Goal: Task Accomplishment & Management: Use online tool/utility

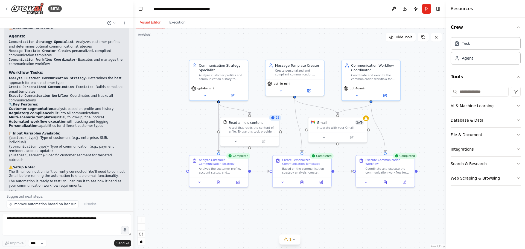
click at [150, 20] on button "Visual Editor" at bounding box center [150, 22] width 29 height 11
click at [431, 109] on div ".deletable-edge-delete-btn { width: 20px; height: 20px; border: 0px solid #ffff…" at bounding box center [290, 138] width 313 height 221
click at [413, 116] on div ".deletable-edge-delete-btn { width: 20px; height: 20px; border: 0px solid #ffff…" at bounding box center [290, 138] width 313 height 221
click at [278, 138] on div at bounding box center [250, 140] width 59 height 10
click at [175, 135] on div ".deletable-edge-delete-btn { width: 20px; height: 20px; border: 0px solid #ffff…" at bounding box center [290, 138] width 313 height 221
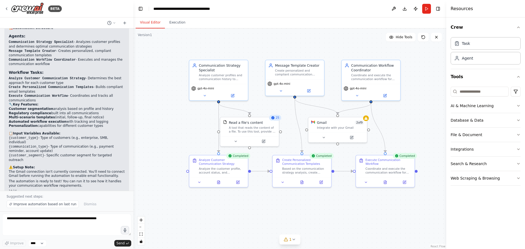
click at [202, 140] on div ".deletable-edge-delete-btn { width: 20px; height: 20px; border: 0px solid #ffff…" at bounding box center [290, 138] width 313 height 221
click at [291, 135] on div ".deletable-edge-delete-btn { width: 20px; height: 20px; border: 0px solid #ffff…" at bounding box center [290, 138] width 313 height 221
drag, startPoint x: 276, startPoint y: 135, endPoint x: 284, endPoint y: 133, distance: 8.0
click at [284, 133] on div "Read a file's content A tool that reads the content of a file. To use this tool…" at bounding box center [257, 131] width 60 height 30
click at [328, 137] on button at bounding box center [324, 137] width 27 height 6
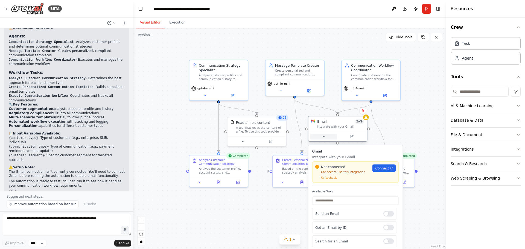
click at [328, 137] on button at bounding box center [324, 137] width 27 height 6
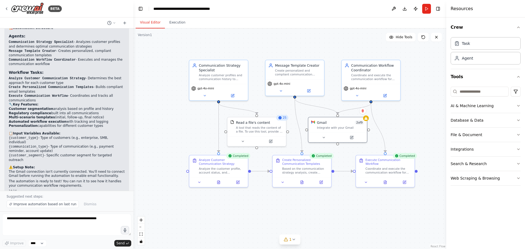
click at [424, 127] on div ".deletable-edge-delete-btn { width: 20px; height: 20px; border: 0px solid #ffff…" at bounding box center [290, 138] width 313 height 221
click at [304, 76] on div "Message Template Creator Create personalized and compliant communication templa…" at bounding box center [295, 68] width 59 height 19
click at [226, 77] on div "Analyze customer profiles and communication history to determine the most effec…" at bounding box center [222, 77] width 46 height 8
click at [224, 170] on div "Analyze the customer profile, account status, and communication history for {cu…" at bounding box center [222, 170] width 46 height 8
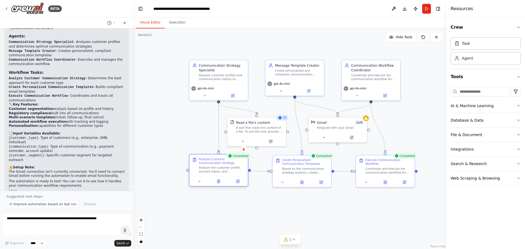
click at [224, 170] on div "Analyze the customer profile, account status, and communication history for {cu…" at bounding box center [222, 170] width 46 height 8
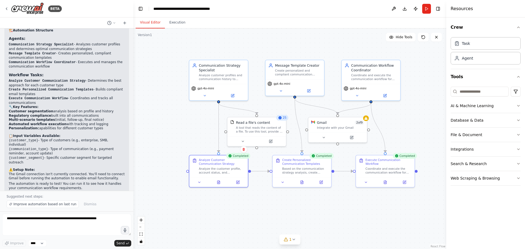
scroll to position [851, 0]
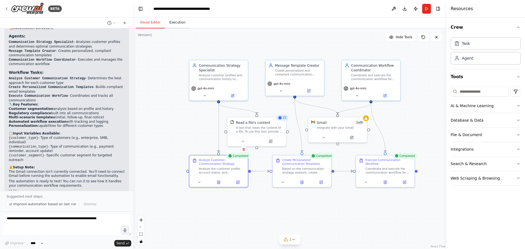
click at [176, 24] on button "Execution" at bounding box center [177, 22] width 25 height 11
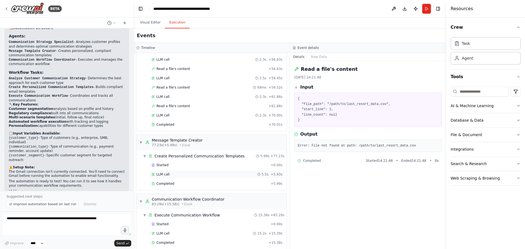
scroll to position [466, 0]
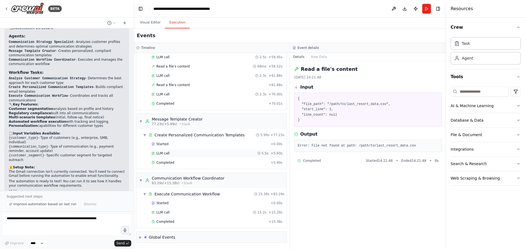
click at [229, 152] on div "LLM call 5.5s + 5.93s" at bounding box center [217, 153] width 131 height 4
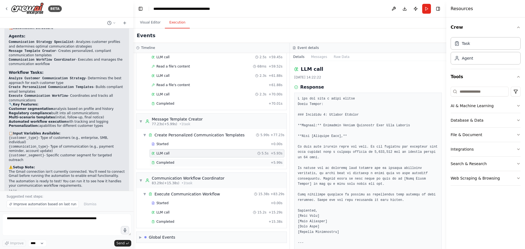
click at [231, 162] on div "Completed" at bounding box center [210, 163] width 117 height 4
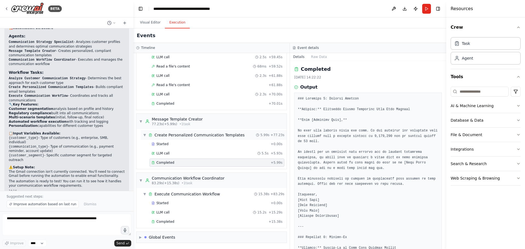
click at [237, 136] on div "Create Personalized Communication Templates" at bounding box center [200, 134] width 90 height 5
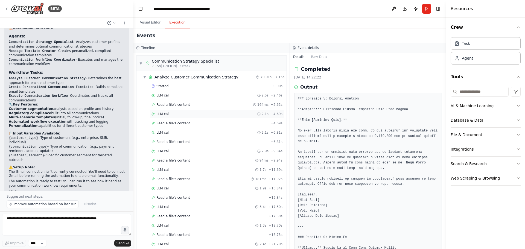
scroll to position [0, 0]
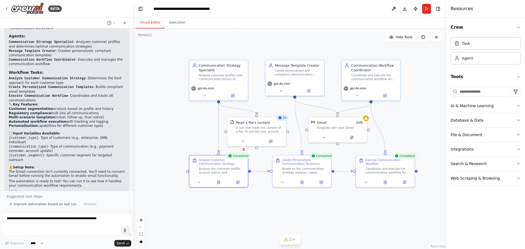
click at [153, 24] on button "Visual Editor" at bounding box center [150, 22] width 29 height 11
click at [364, 211] on div ".deletable-edge-delete-btn { width: 20px; height: 20px; border: 0px solid #ffff…" at bounding box center [290, 138] width 313 height 221
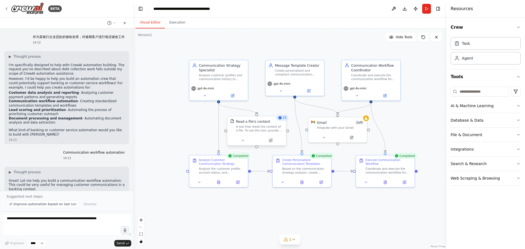
click at [273, 135] on div "Read a file's content A tool that reads the content of a file. To use this tool…" at bounding box center [257, 126] width 59 height 19
click at [269, 132] on div "A tool that reads the content of a file. To use this tool, provide a 'file_path…" at bounding box center [259, 129] width 47 height 8
click at [273, 142] on button at bounding box center [270, 141] width 27 height 6
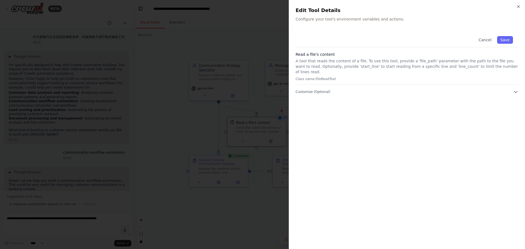
click at [383, 77] on p "Class name: FileReadTool" at bounding box center [407, 79] width 223 height 4
click at [236, 126] on div at bounding box center [262, 124] width 525 height 249
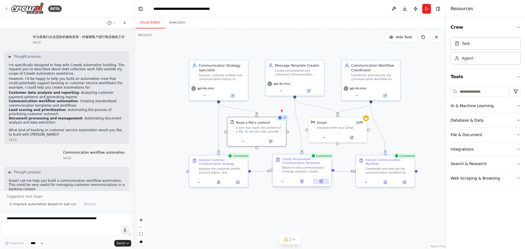
click at [323, 183] on icon at bounding box center [321, 181] width 4 height 4
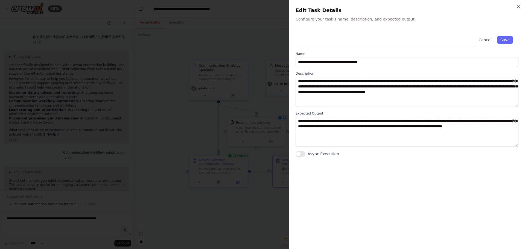
click at [257, 191] on div at bounding box center [262, 124] width 525 height 249
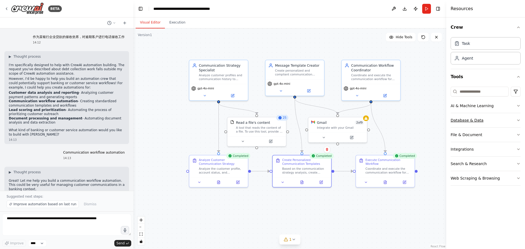
click at [489, 122] on button "Database & Data" at bounding box center [486, 120] width 70 height 14
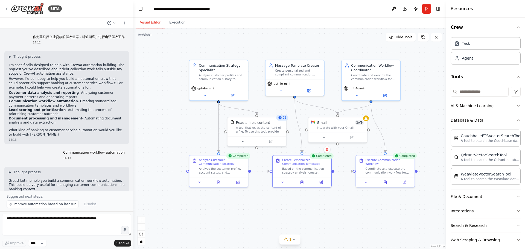
click at [489, 122] on button "Database & Data" at bounding box center [486, 120] width 70 height 14
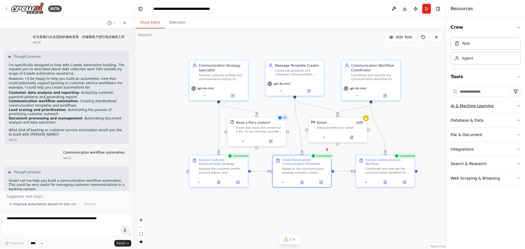
click at [498, 105] on button "AI & Machine Learning" at bounding box center [486, 106] width 70 height 14
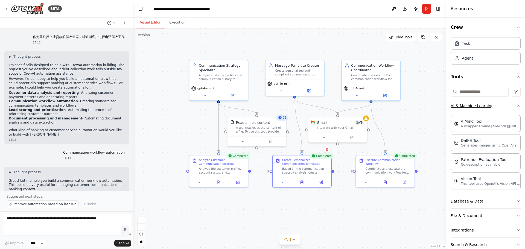
click at [501, 107] on button "AI & Machine Learning" at bounding box center [486, 106] width 70 height 14
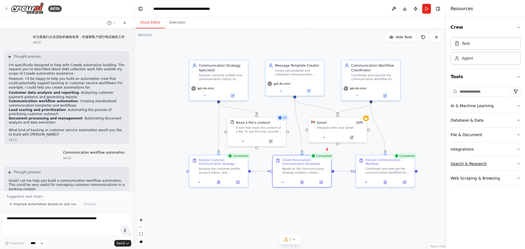
click at [478, 164] on button "Search & Research" at bounding box center [486, 164] width 70 height 14
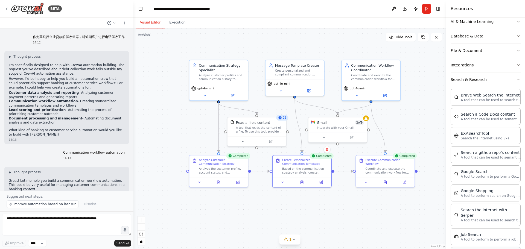
scroll to position [55, 0]
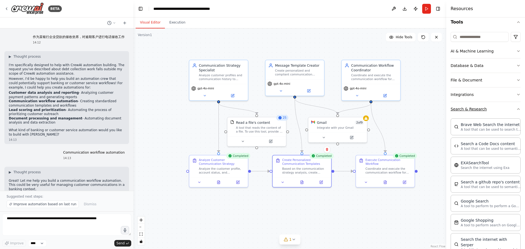
click at [497, 111] on button "Search & Research" at bounding box center [486, 109] width 70 height 14
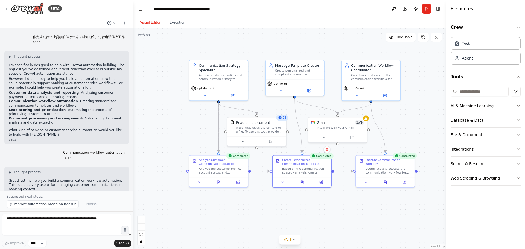
click at [390, 211] on div ".deletable-edge-delete-btn { width: 20px; height: 20px; border: 0px solid #ffff…" at bounding box center [290, 138] width 313 height 221
